Goal: Information Seeking & Learning: Learn about a topic

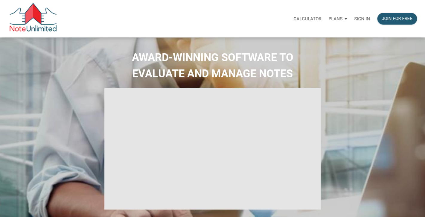
click at [364, 19] on p "Sign in" at bounding box center [362, 18] width 16 height 5
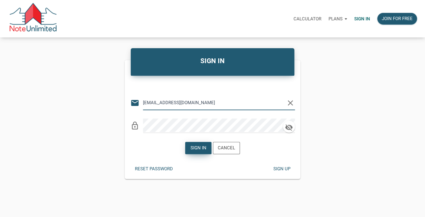
type input "[EMAIL_ADDRESS][DOMAIN_NAME]"
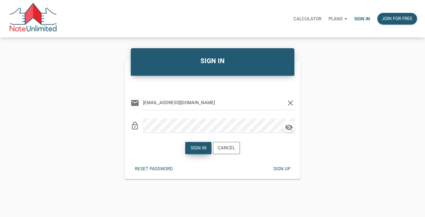
click at [200, 147] on div "Sign in" at bounding box center [199, 147] width 16 height 7
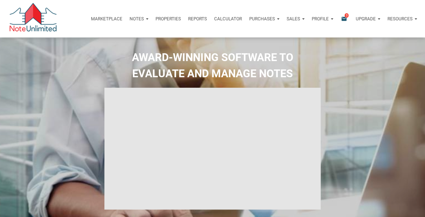
type input "Introduction to new features"
select select
click at [343, 17] on icon "email" at bounding box center [343, 18] width 7 height 7
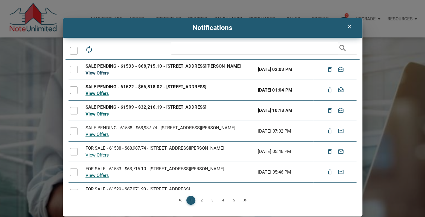
click at [102, 76] on link "View Offers" at bounding box center [97, 72] width 23 height 5
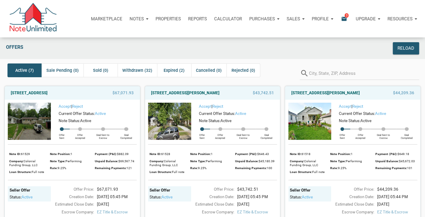
click at [345, 18] on icon "email" at bounding box center [343, 18] width 7 height 7
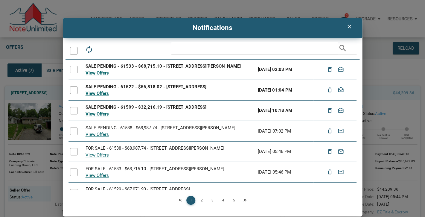
click at [201, 200] on link "2" at bounding box center [201, 200] width 9 height 9
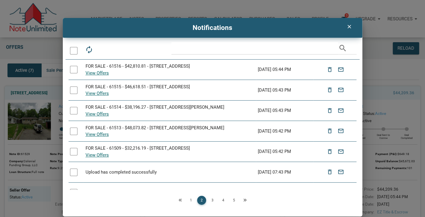
click at [213, 201] on link "3" at bounding box center [212, 200] width 9 height 9
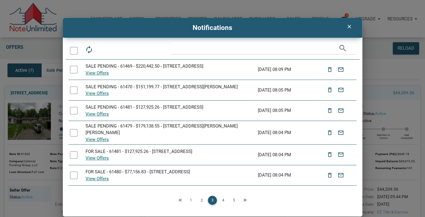
click at [201, 200] on link "2" at bounding box center [201, 200] width 9 height 9
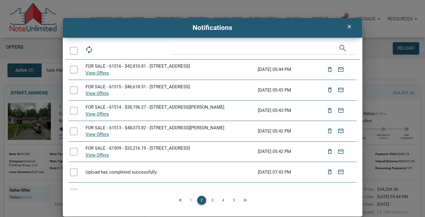
click at [191, 200] on link "1" at bounding box center [190, 200] width 9 height 9
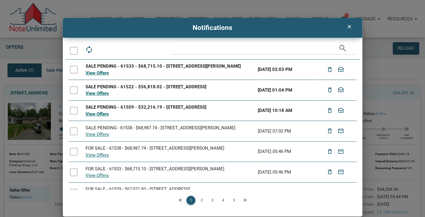
click at [108, 65] on div "SALE PENDING - 61533 - $68,715.10 - [STREET_ADDRESS][PERSON_NAME]" at bounding box center [170, 66] width 169 height 7
click at [41, 57] on div "clear Notifications autorenew delete_outline drafts email search SALE PENDING -…" at bounding box center [212, 117] width 425 height 198
click at [349, 27] on icon "clear" at bounding box center [348, 27] width 7 height 6
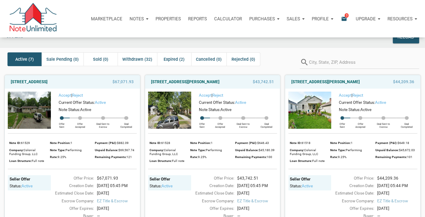
scroll to position [10, 0]
